Goal: Task Accomplishment & Management: Use online tool/utility

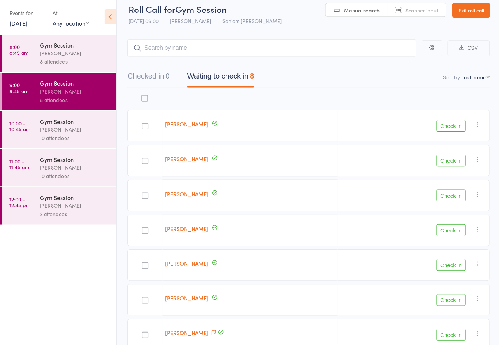
click at [59, 132] on div "[PERSON_NAME]" at bounding box center [75, 130] width 70 height 8
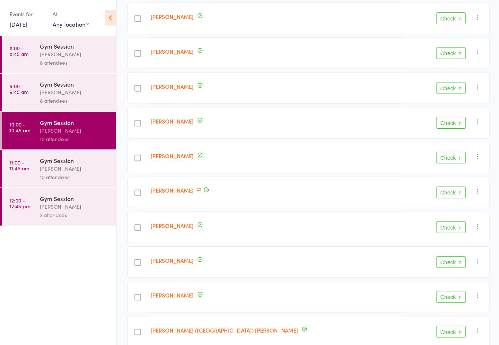
scroll to position [115, 0]
click at [452, 332] on button "Check in" at bounding box center [449, 330] width 29 height 12
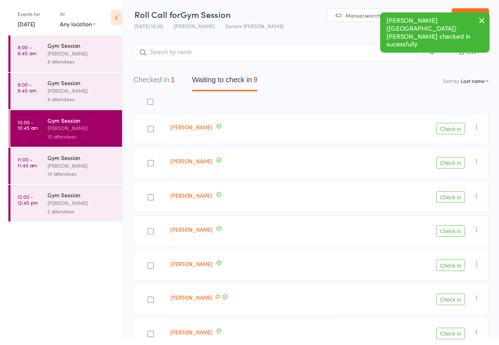
scroll to position [11, 0]
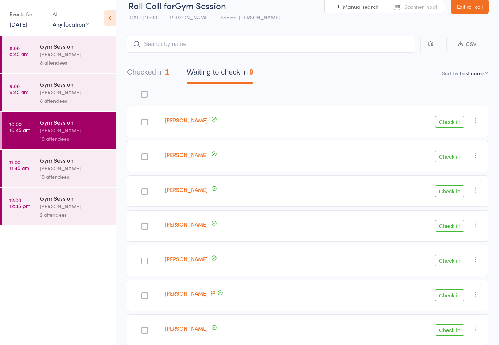
click at [478, 10] on link "Exit roll call" at bounding box center [470, 6] width 38 height 15
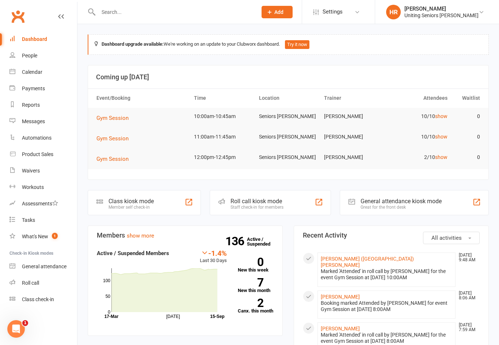
click at [228, 197] on div "Roll call kiosk mode Staff check-in for members" at bounding box center [270, 202] width 121 height 25
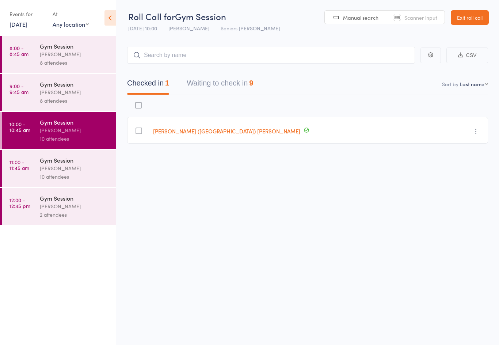
click at [217, 80] on button "Waiting to check in 9" at bounding box center [220, 84] width 66 height 19
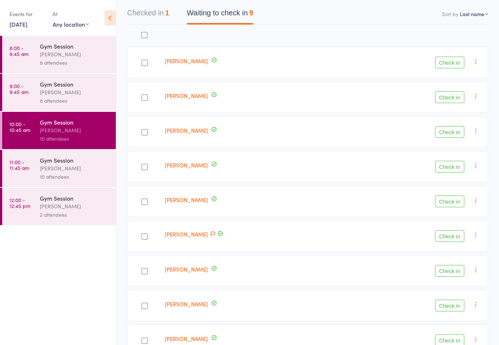
scroll to position [75, 0]
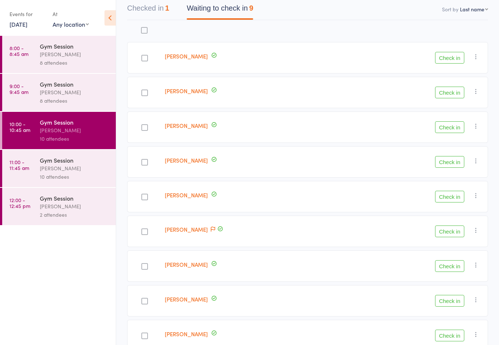
click at [147, 267] on div at bounding box center [144, 266] width 7 height 7
click at [143, 264] on input "checkbox" at bounding box center [143, 264] width 0 height 0
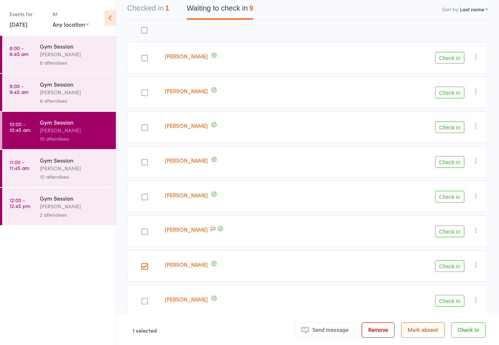
click at [453, 259] on div "Check in Check in Send message Add Note Add Task Add Flag Remove Mark absent" at bounding box center [412, 265] width 152 height 31
click at [465, 337] on button "Check in" at bounding box center [468, 329] width 34 height 15
